Goal: Task Accomplishment & Management: Manage account settings

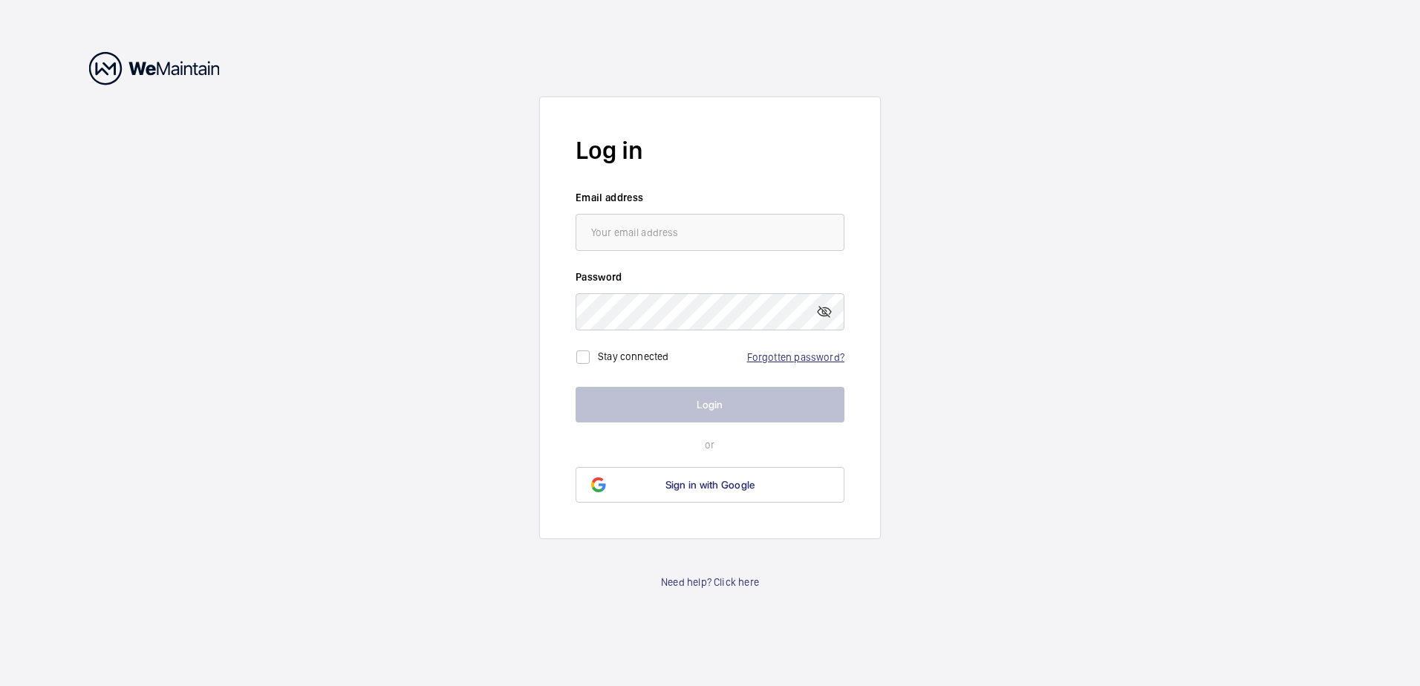
click at [792, 353] on link "Forgotten password?" at bounding box center [795, 357] width 97 height 12
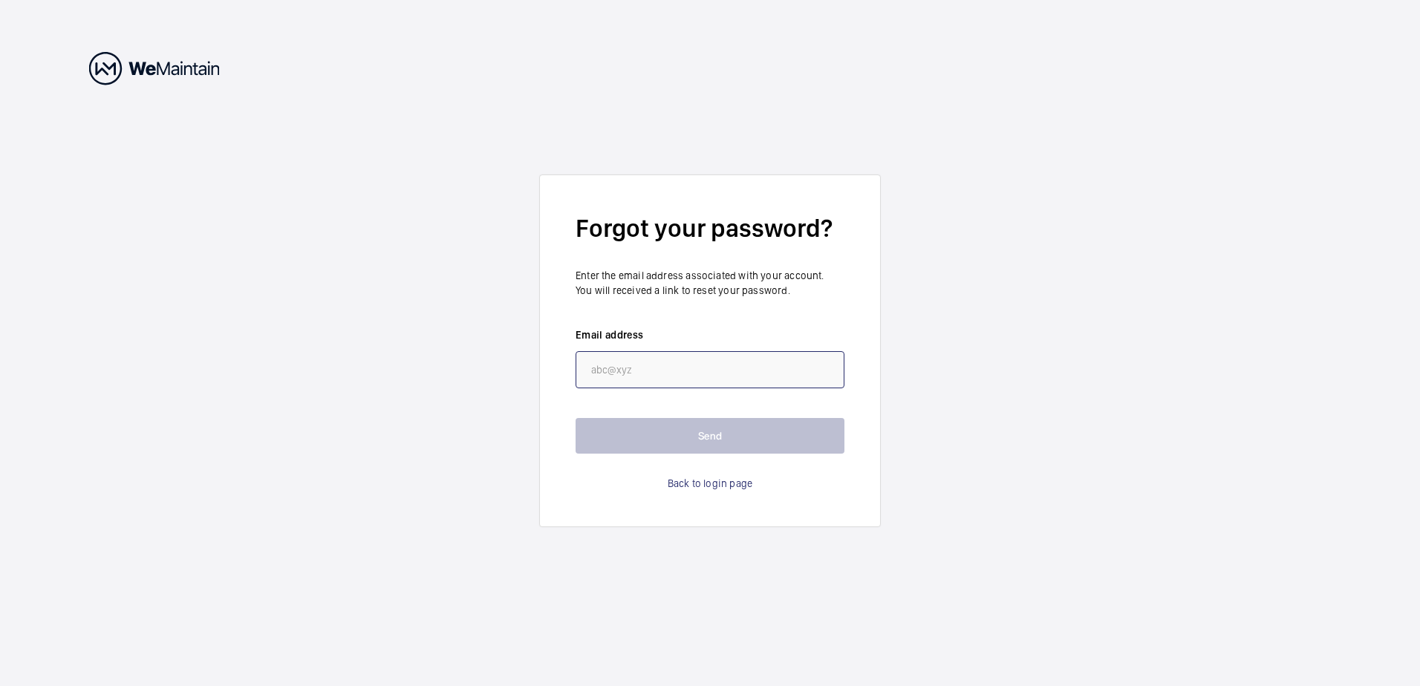
click at [620, 366] on input "email" at bounding box center [709, 369] width 269 height 37
type input "[PERSON_NAME][EMAIL_ADDRESS][PERSON_NAME][DOMAIN_NAME]"
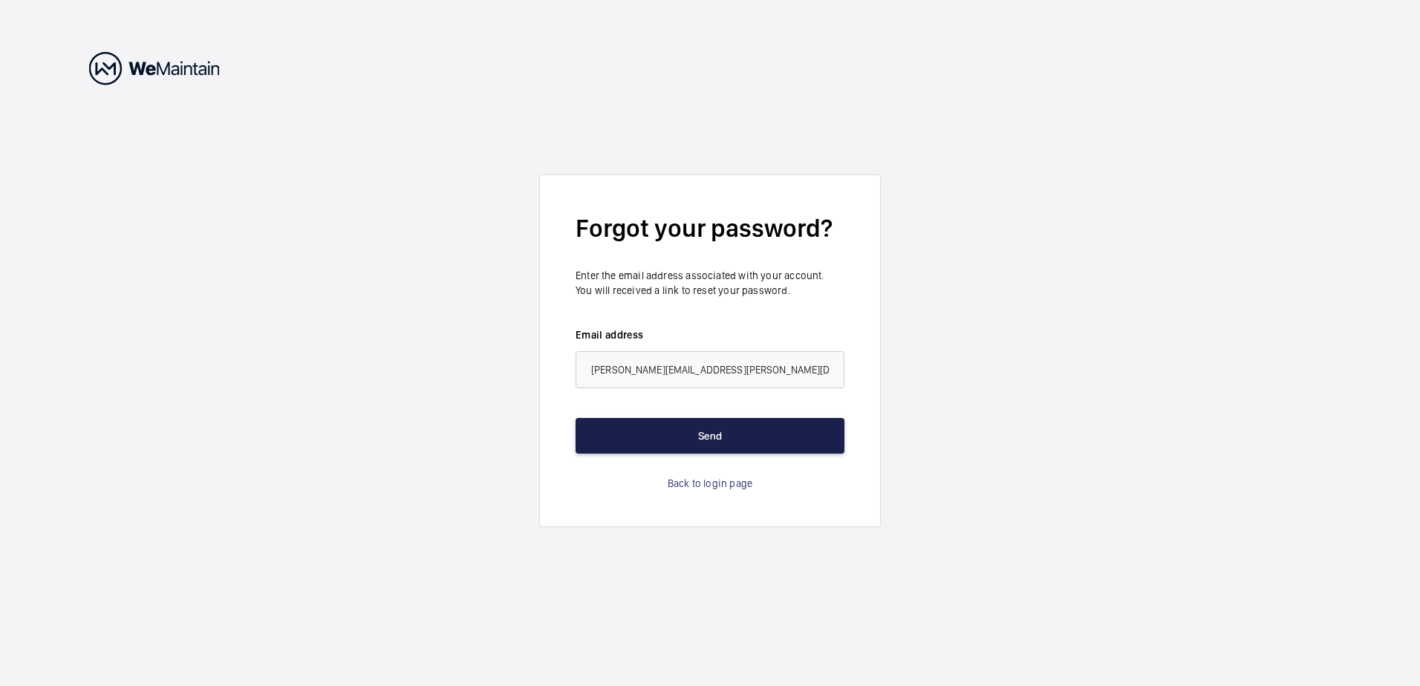
click at [665, 428] on button "Send" at bounding box center [709, 436] width 269 height 36
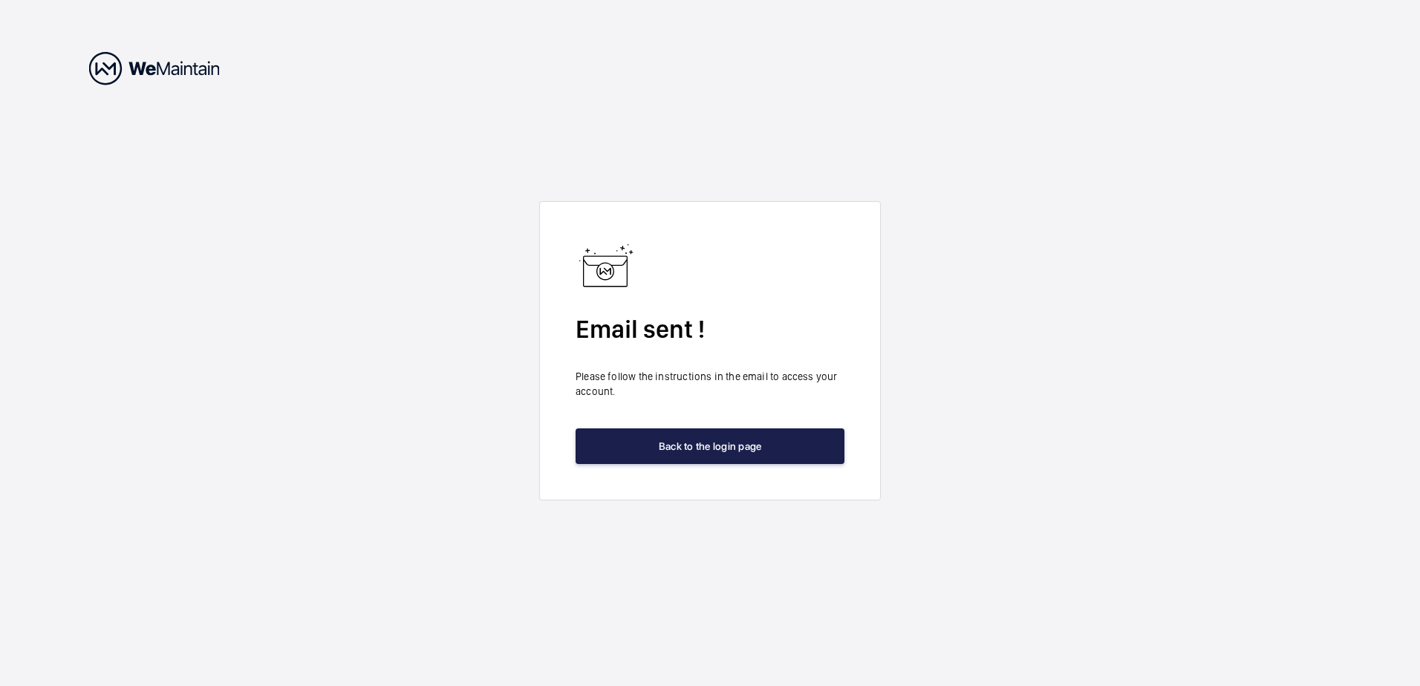
click at [732, 445] on button "Back to the login page" at bounding box center [709, 446] width 269 height 36
